Goal: Submit feedback/report problem

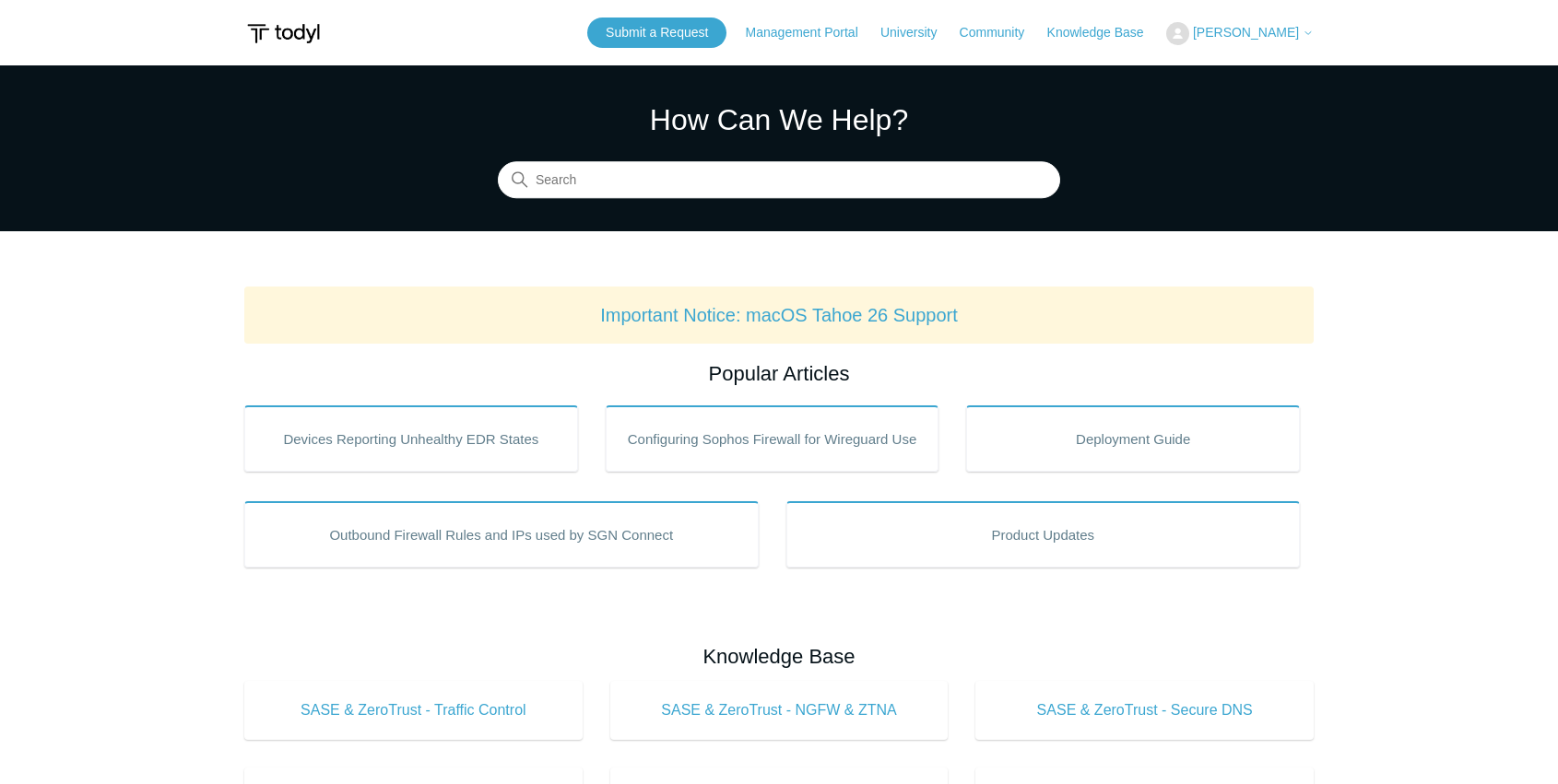
click at [1232, 33] on span "[PERSON_NAME]" at bounding box center [1246, 32] width 106 height 15
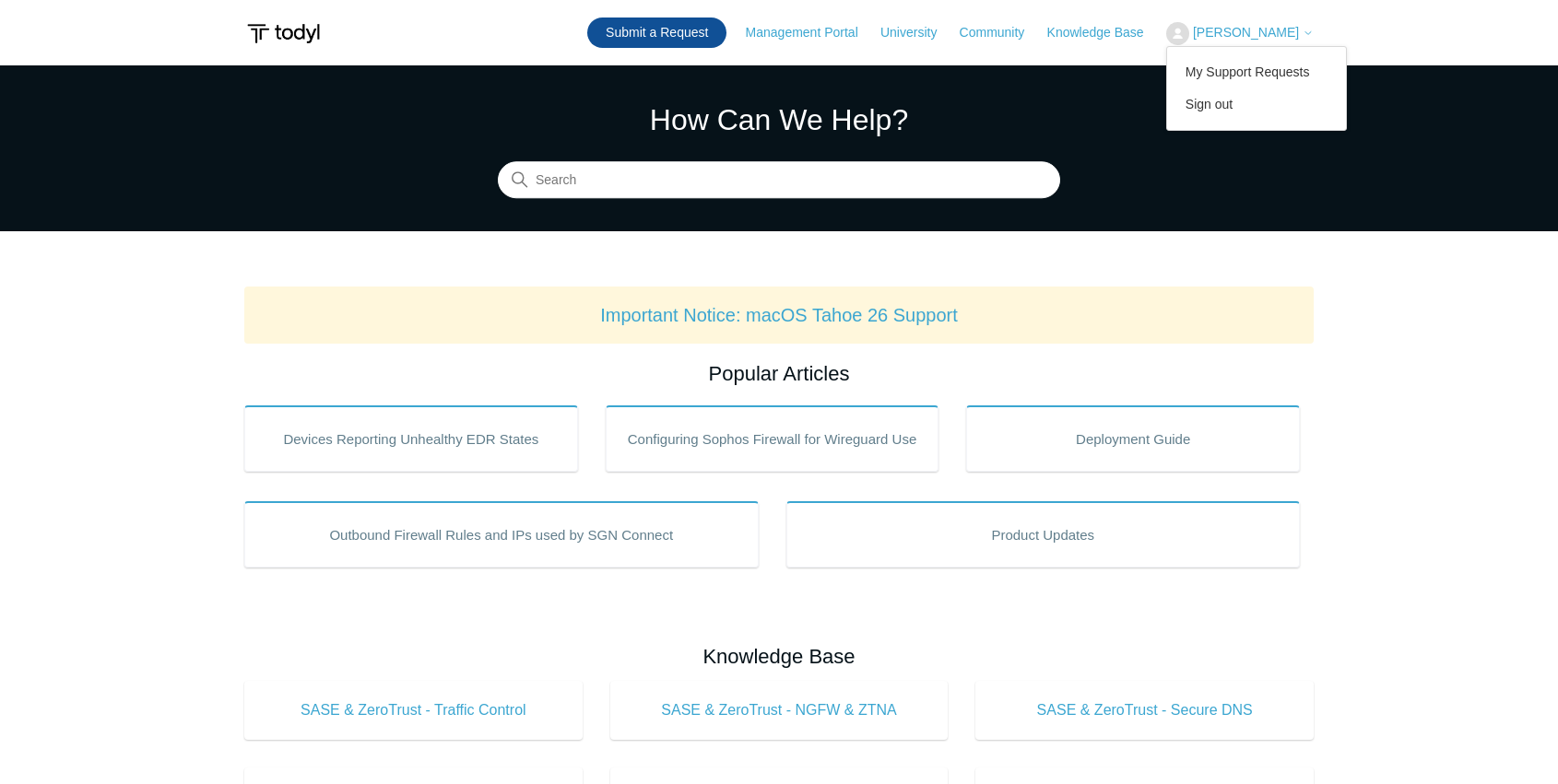
click at [656, 39] on link "Submit a Request" at bounding box center [657, 33] width 139 height 31
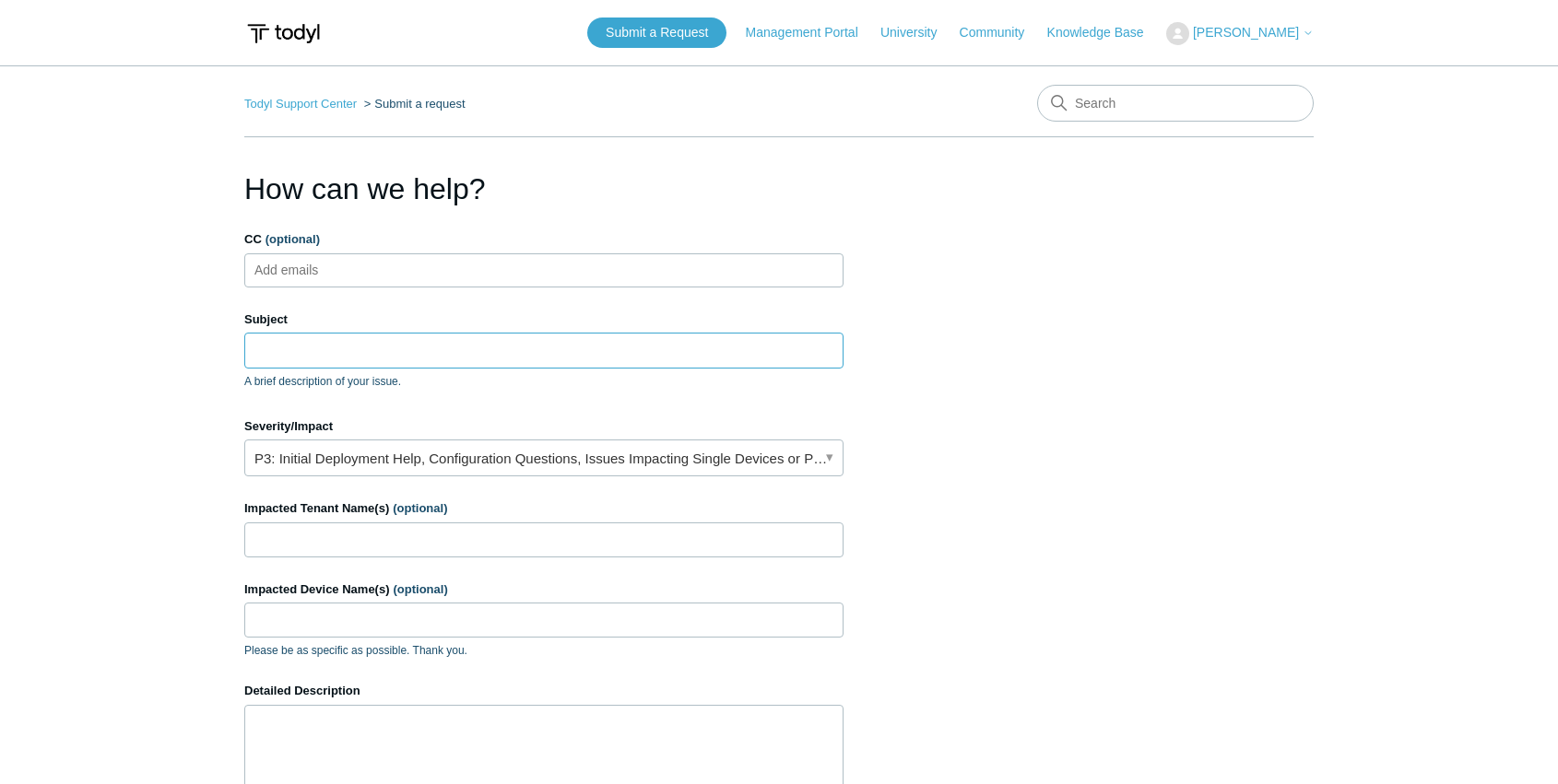
click at [346, 350] on input "Subject" at bounding box center [543, 350] width 599 height 35
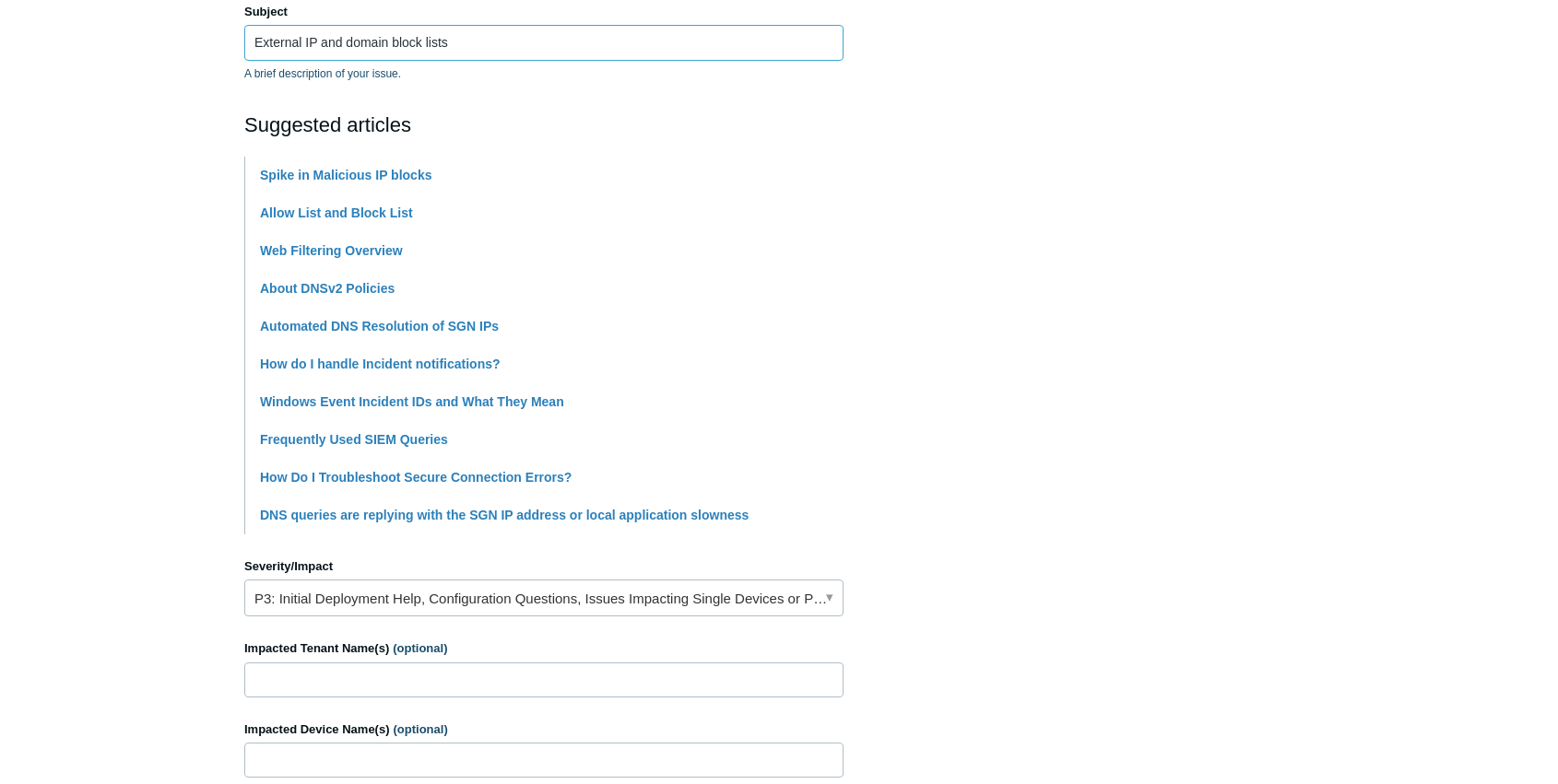
scroll to position [369, 0]
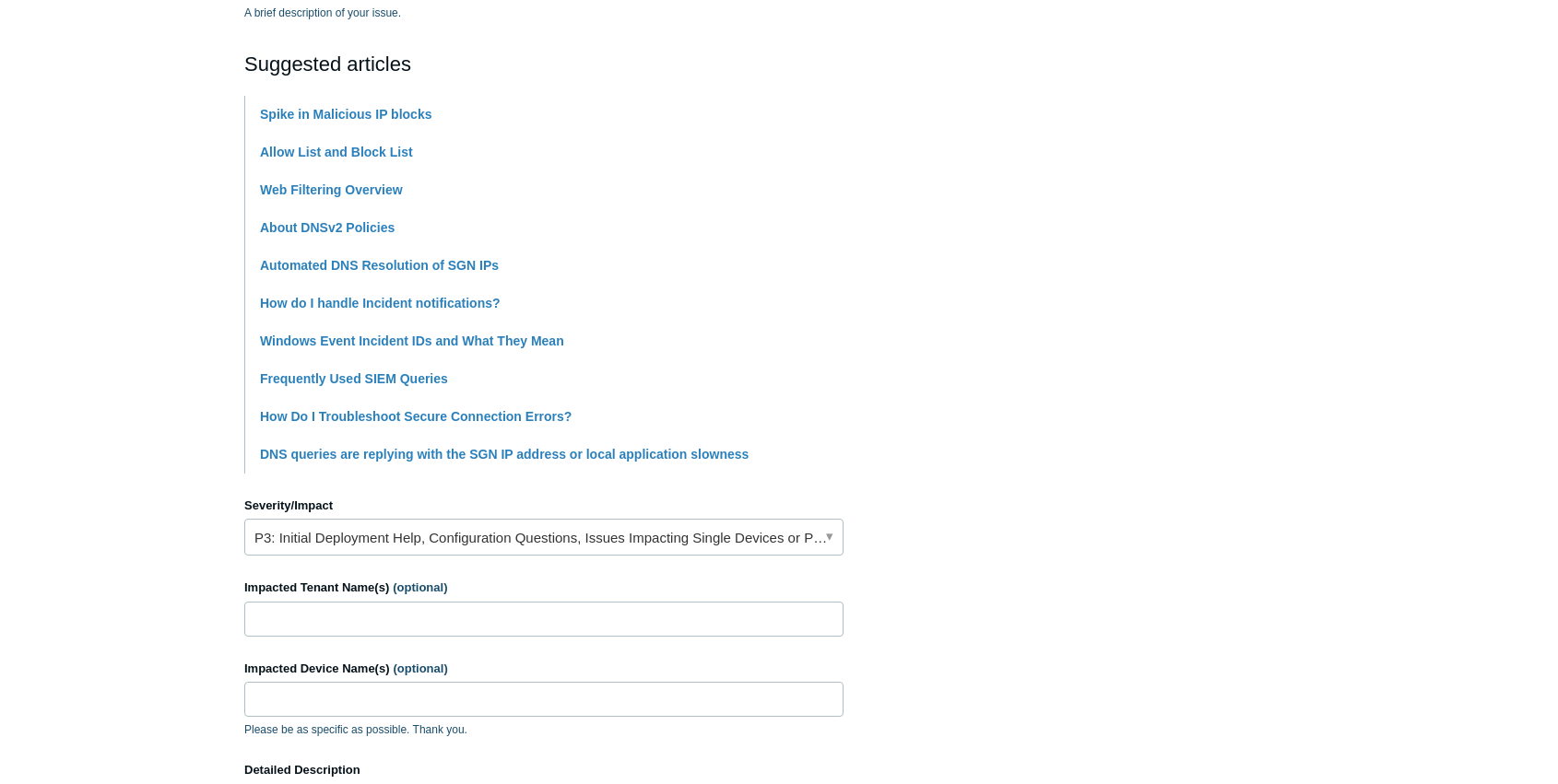
type input "External IP and domain block lists"
click at [382, 531] on link "P3: Initial Deployment Help, Configuration Questions, Issues Impacting Single D…" at bounding box center [543, 536] width 599 height 37
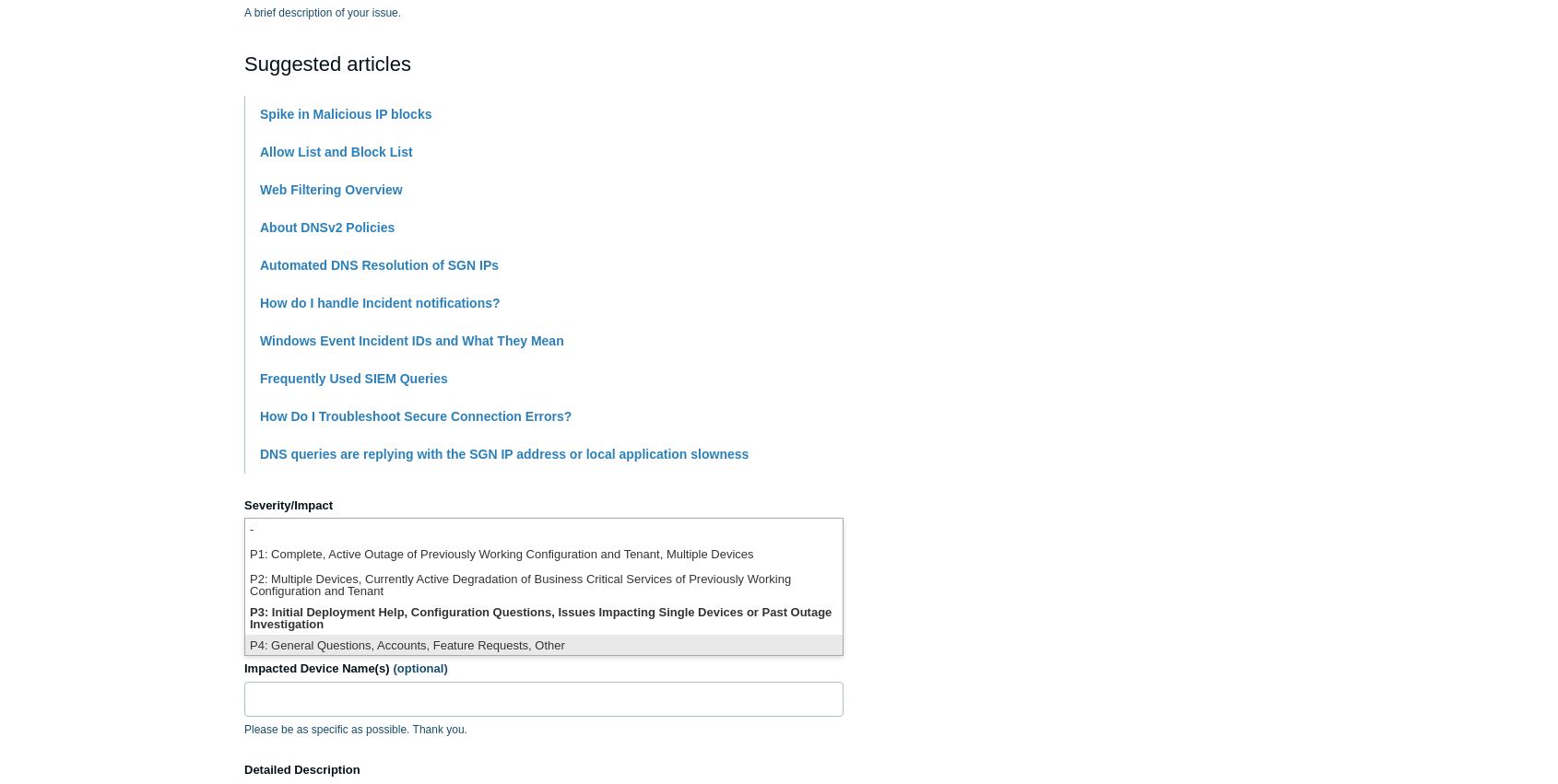
scroll to position [4, 0]
click at [475, 643] on li "P4: General Questions, Accounts, Feature Requests, Other" at bounding box center [543, 643] width 597 height 25
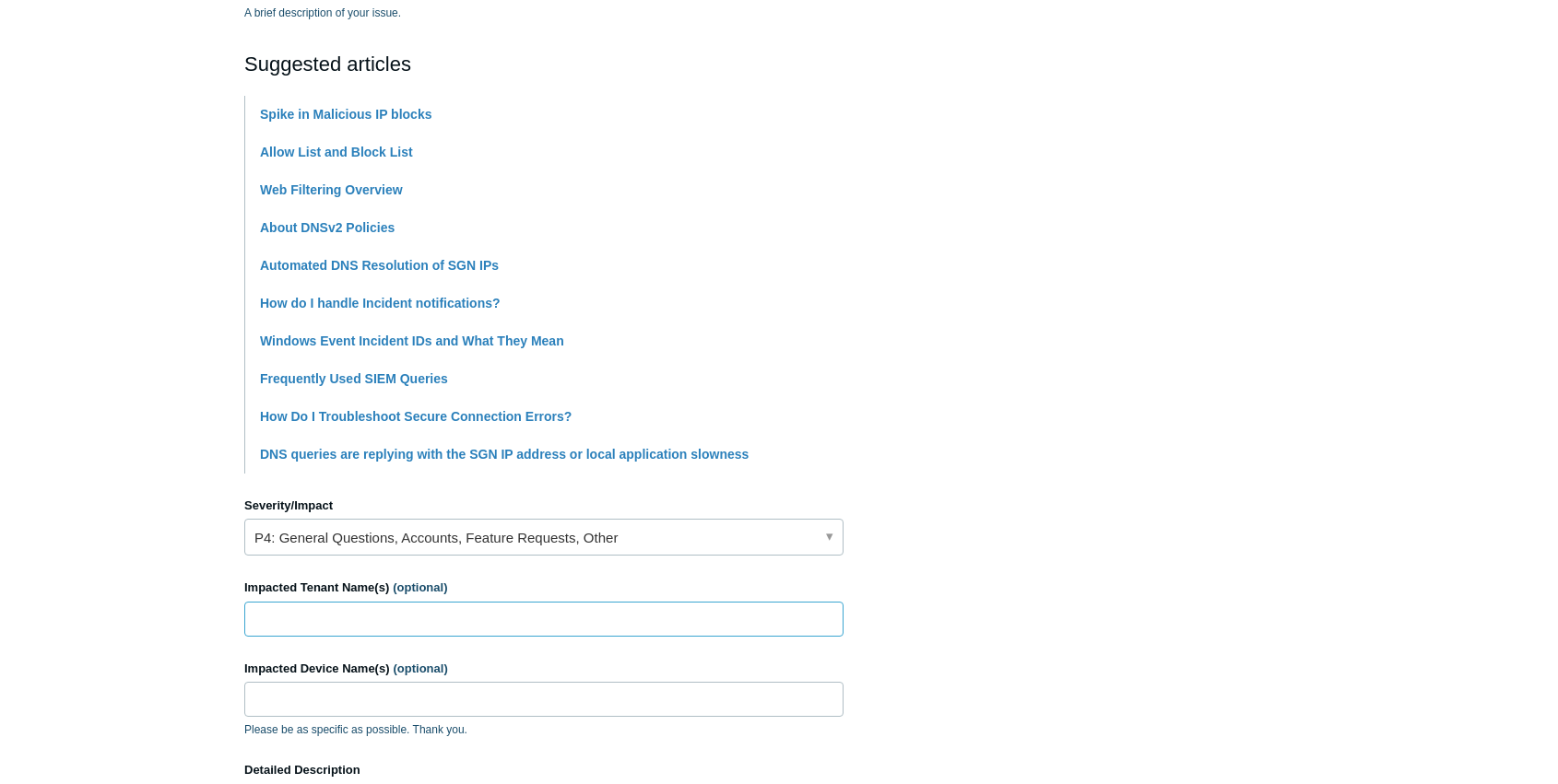
click at [343, 619] on input "Impacted Tenant Name(s) (optional)" at bounding box center [543, 618] width 599 height 35
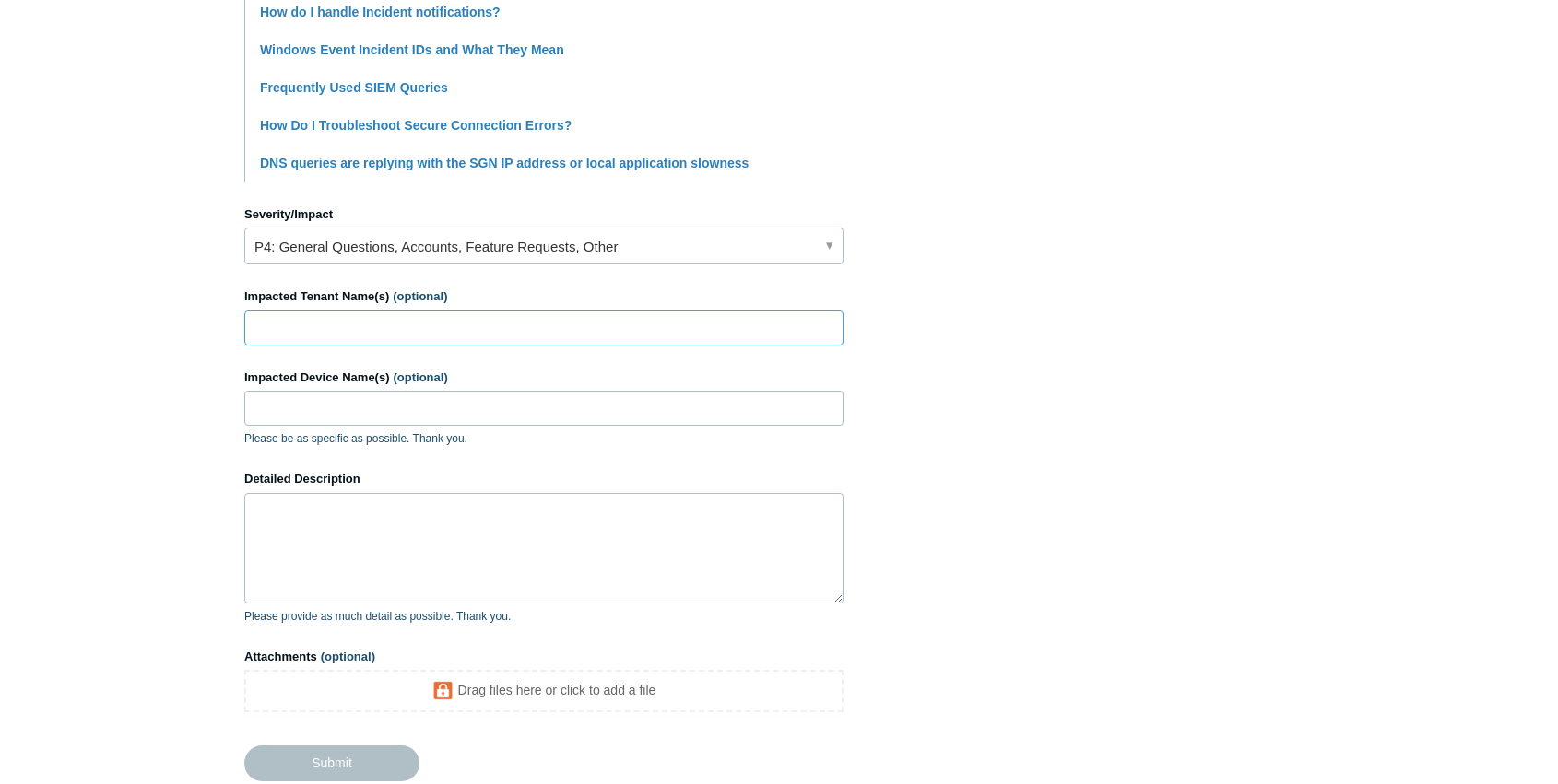
scroll to position [676, 0]
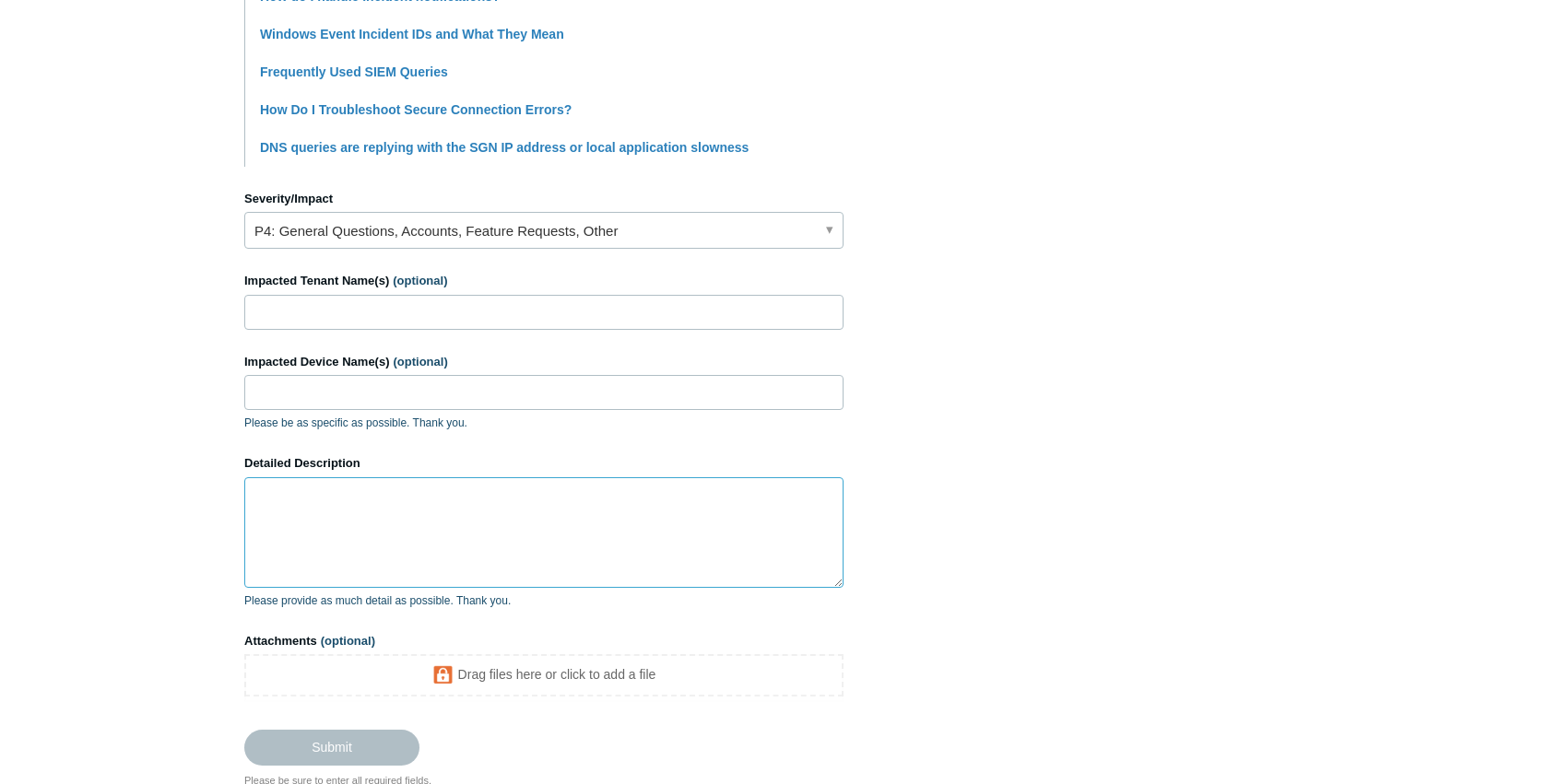
click at [408, 519] on textarea "Detailed Description" at bounding box center [543, 533] width 599 height 111
type textarea "D"
click at [408, 519] on textarea "Is there a" at bounding box center [543, 533] width 599 height 111
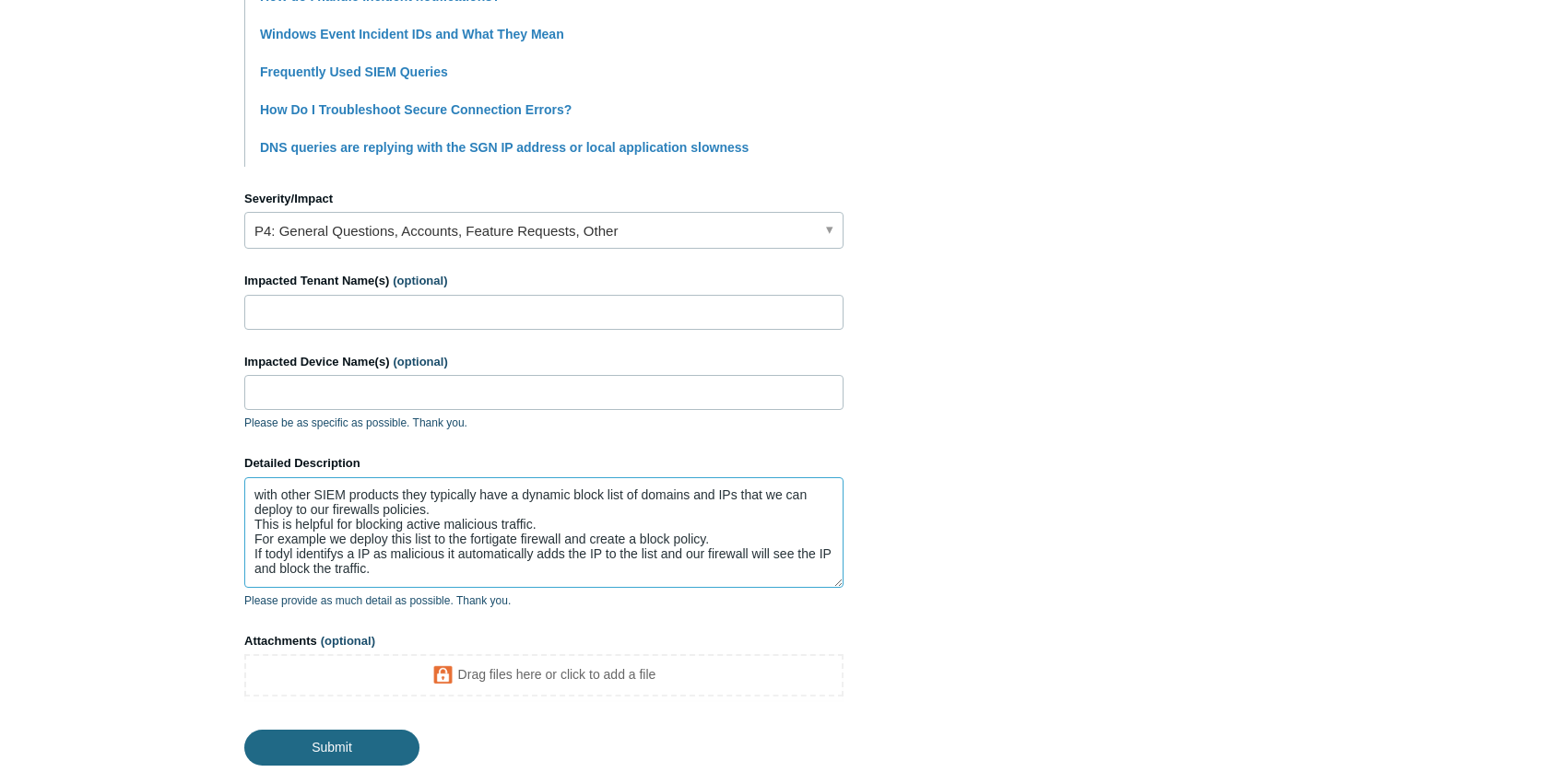
type textarea "with other SIEM products they typically have a dynamic block list of domains an…"
click at [363, 744] on input "Submit" at bounding box center [331, 747] width 176 height 37
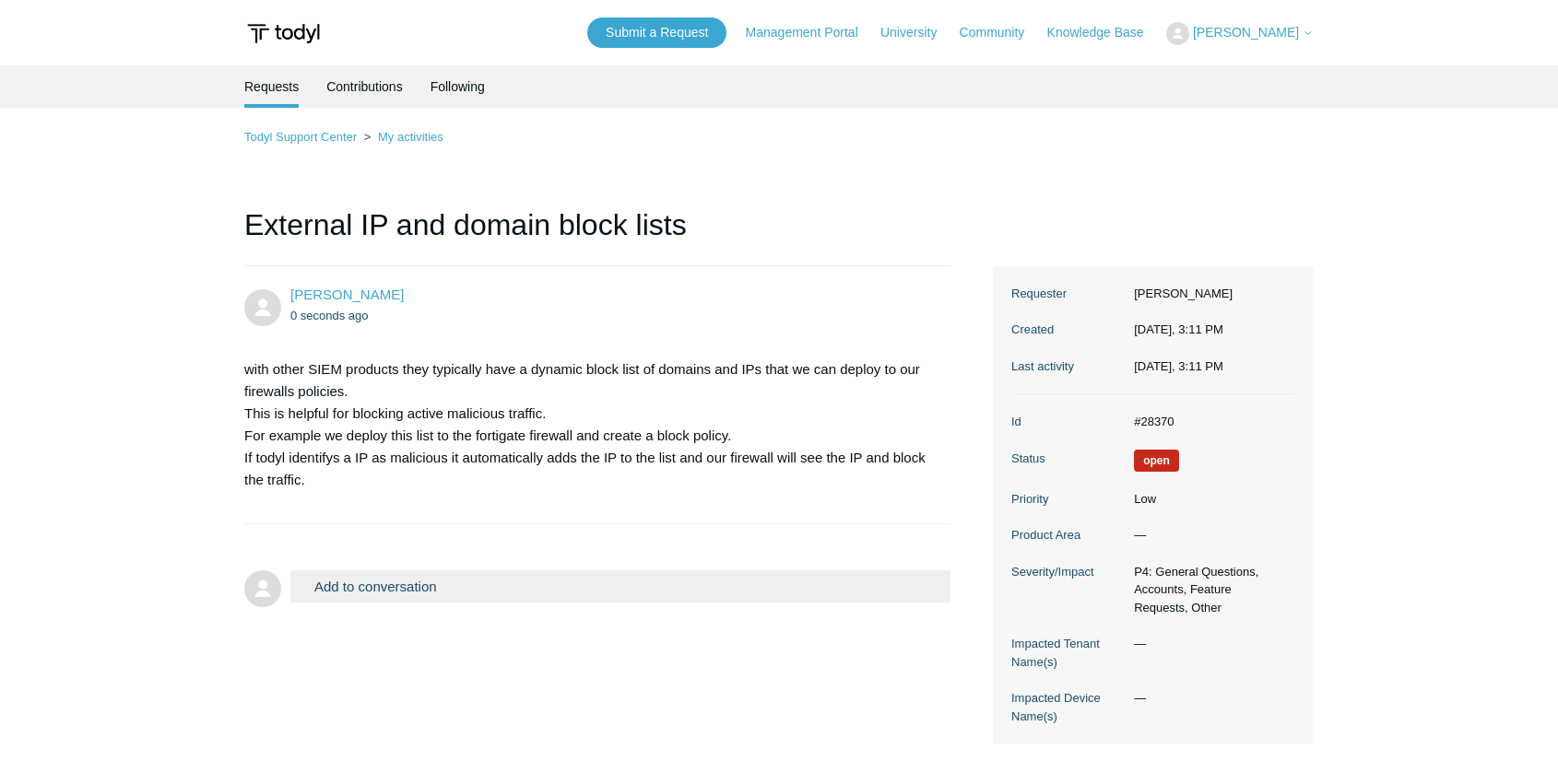
click at [432, 588] on button "Add to conversation" at bounding box center [621, 587] width 660 height 33
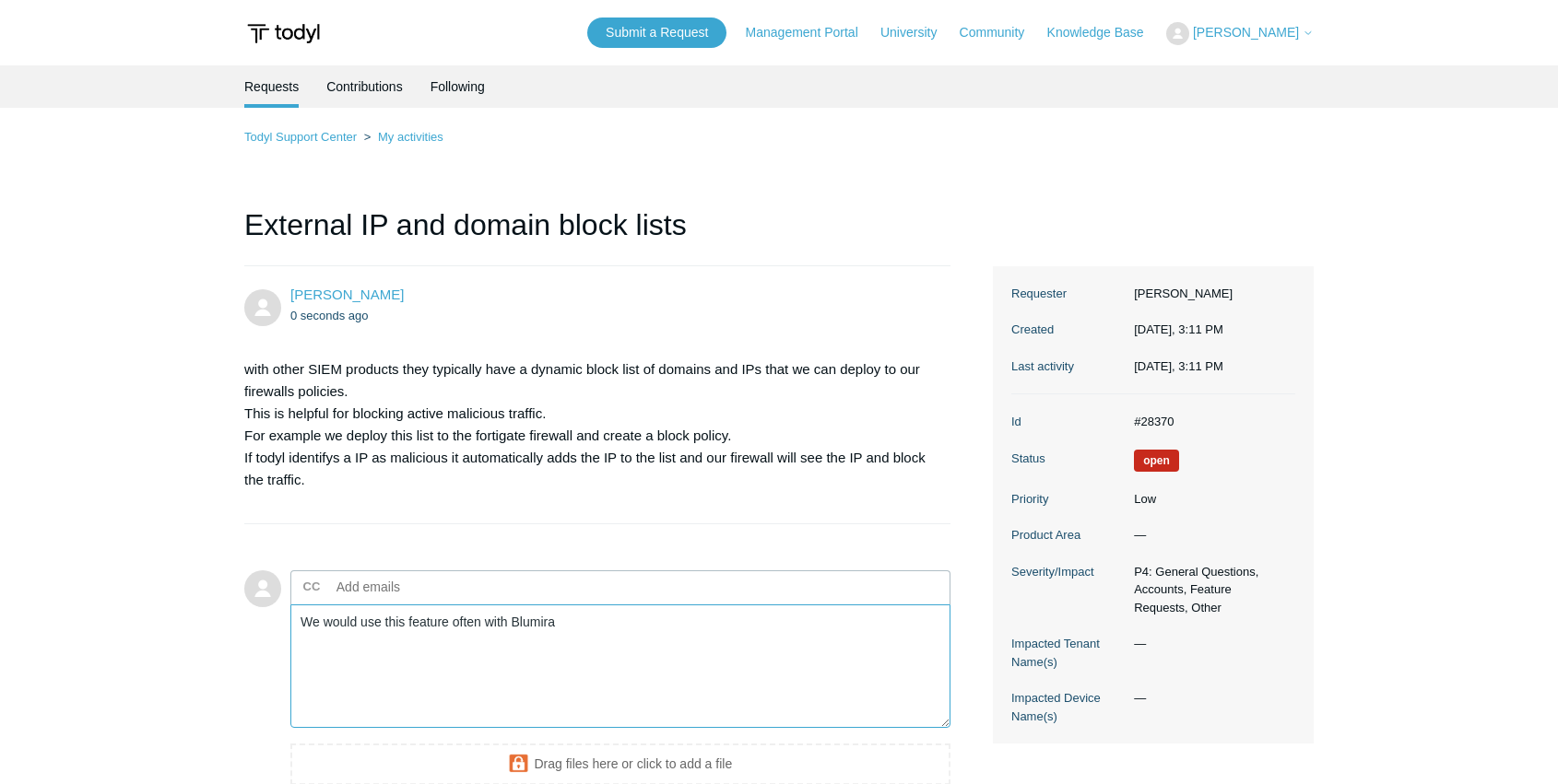
paste textarea "https://support.blumira.com/hc/en-us/articles/4412785569043-Configuring-blockli…"
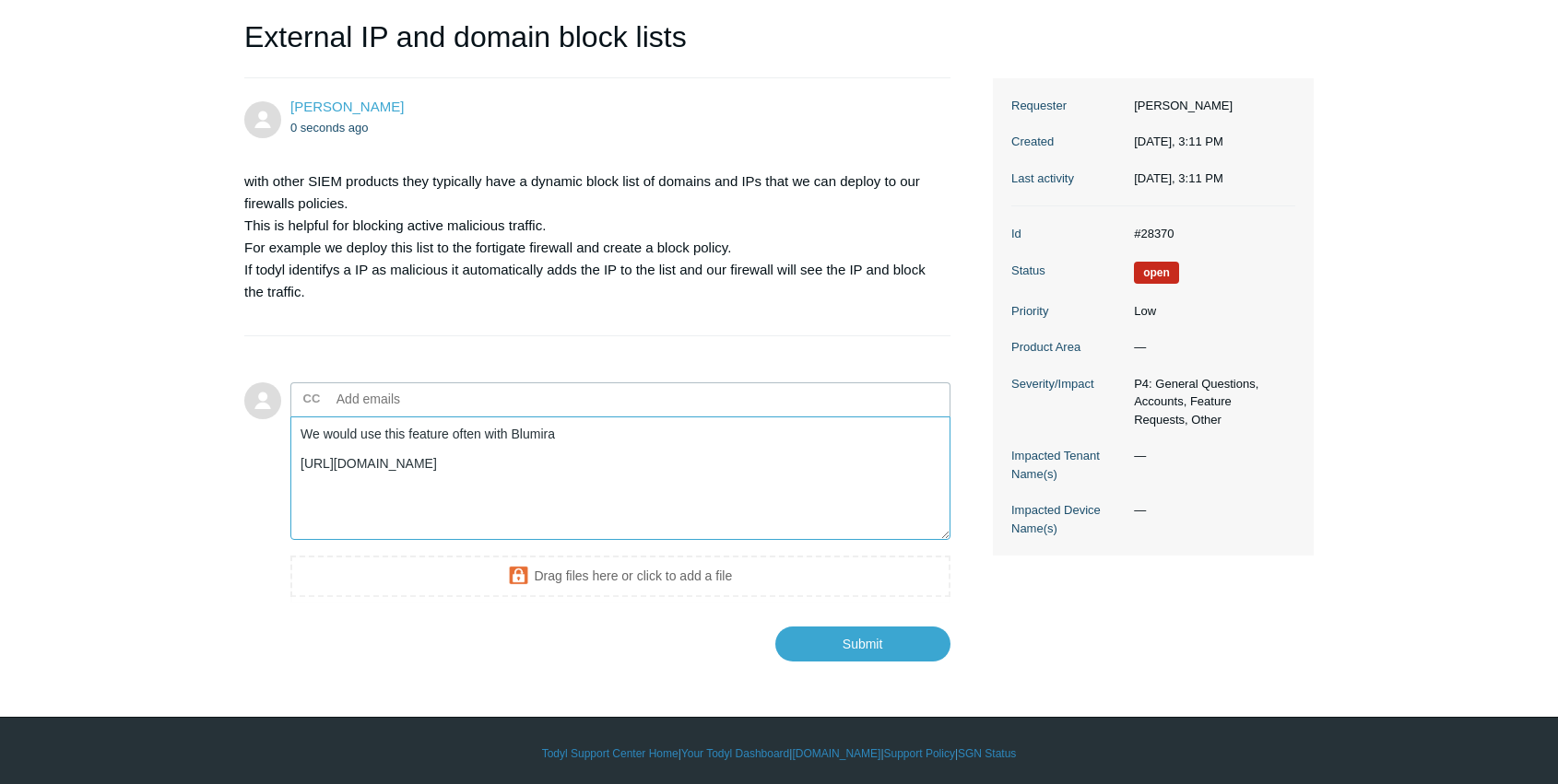
scroll to position [191, 0]
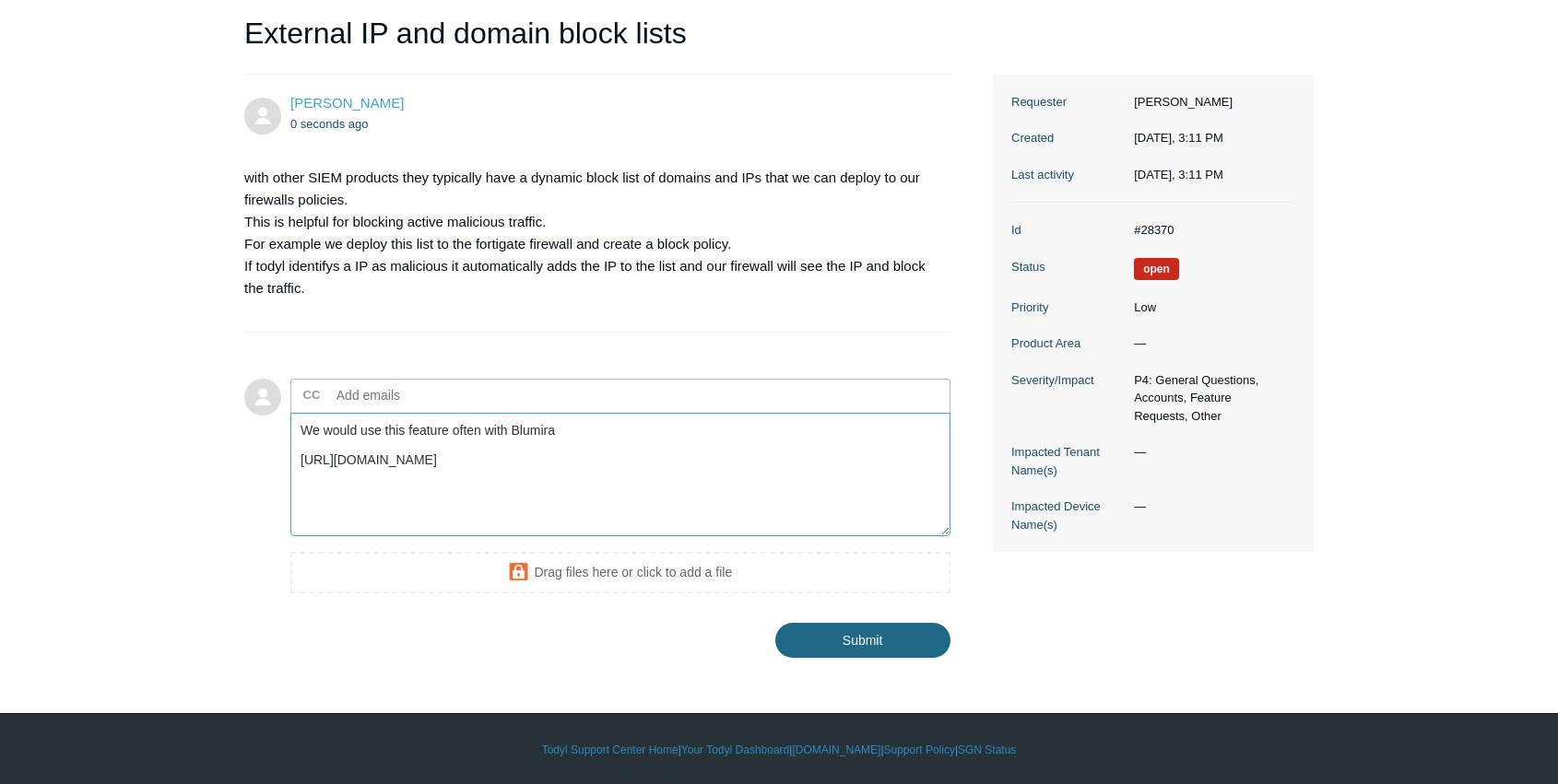
type textarea "We would use this feature often with Blumira https://support.blumira.com/hc/en-…"
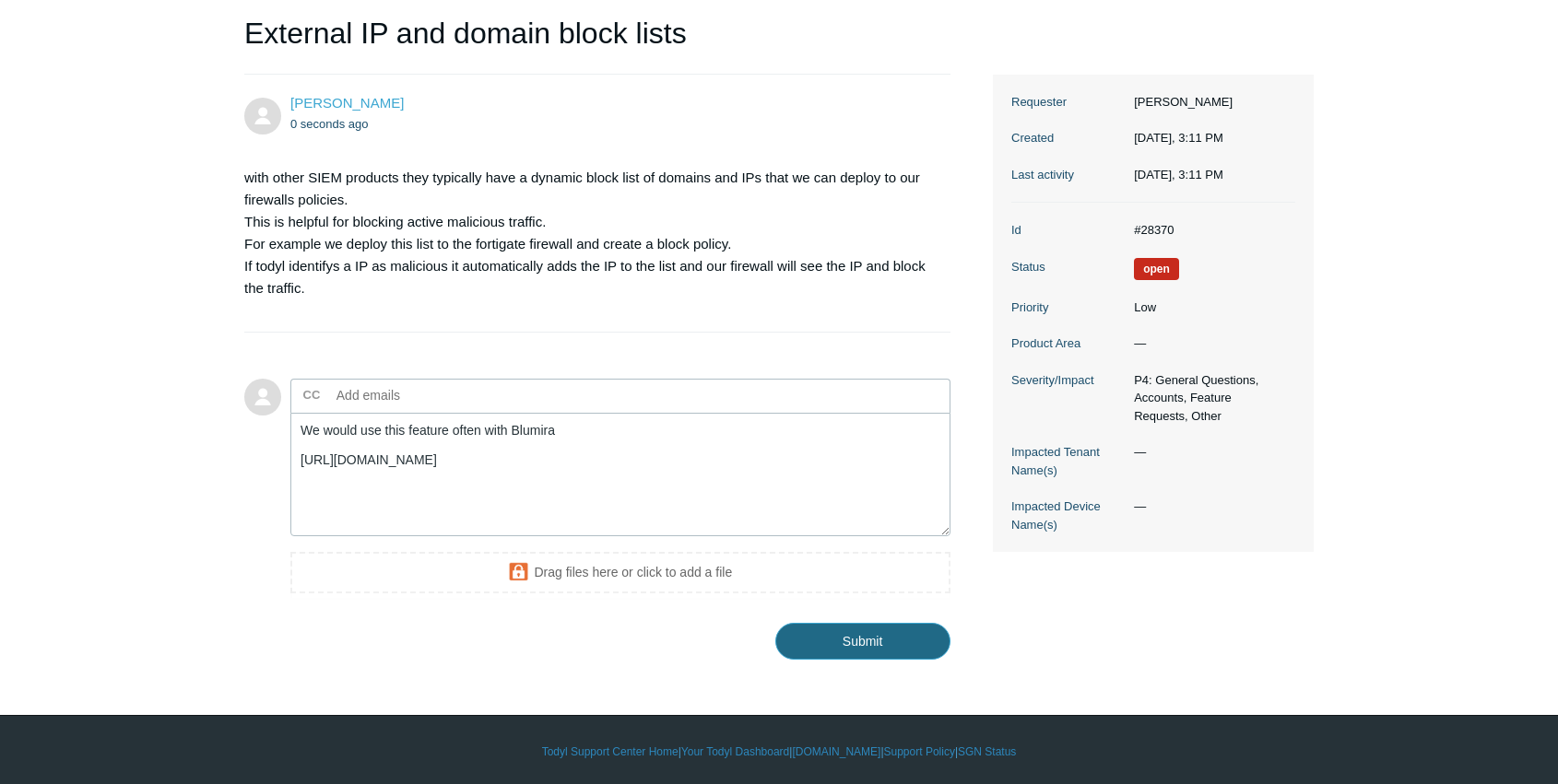
click at [837, 630] on input "Submit" at bounding box center [863, 641] width 176 height 37
